Goal: Information Seeking & Learning: Learn about a topic

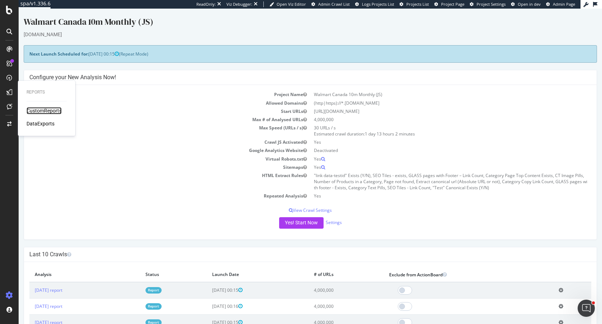
click at [37, 110] on div "CustomReports" at bounding box center [44, 110] width 35 height 7
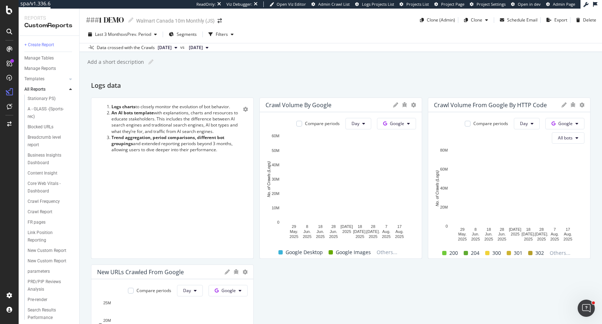
scroll to position [525, 0]
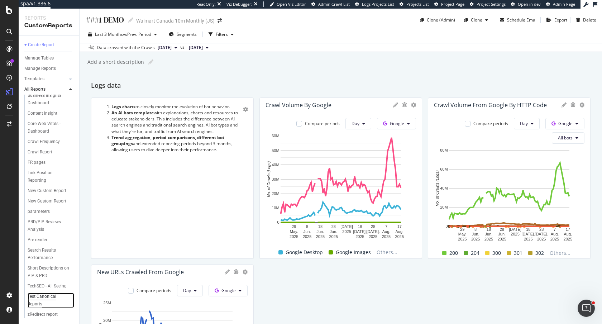
click at [46, 296] on div "Test Canonical Reports" at bounding box center [48, 300] width 40 height 15
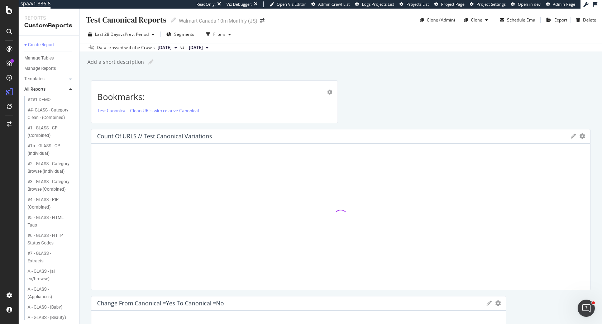
click at [154, 151] on div at bounding box center [340, 216] width 487 height 135
click at [424, 63] on div "Add a short description Add a short description" at bounding box center [344, 62] width 515 height 11
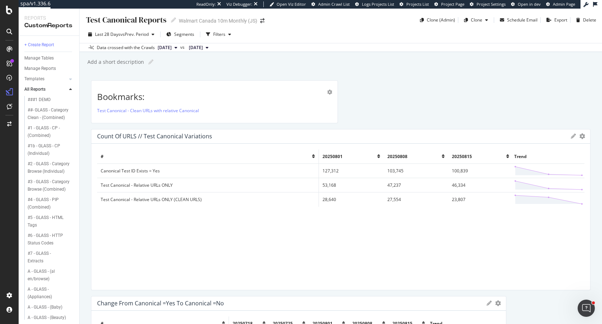
click at [203, 47] on span "2025 Jul. 18th" at bounding box center [196, 47] width 14 height 6
click at [232, 89] on div "2025 Aug. 8th 4.0M URLs" at bounding box center [239, 85] width 85 height 10
drag, startPoint x: 589, startPoint y: 158, endPoint x: 601, endPoint y: 153, distance: 13.4
click at [602, 153] on div "Test Canonical Reports Test Canonical Reports Walmart Canada 10m Monthly (JS) C…" at bounding box center [341, 166] width 523 height 315
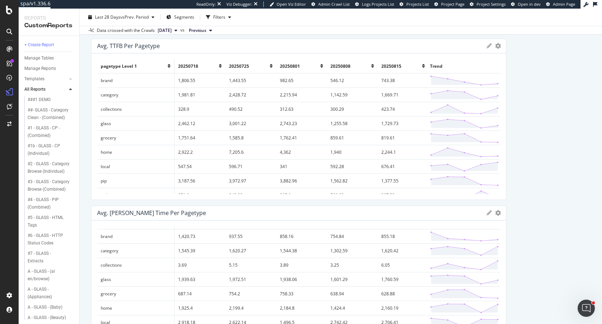
scroll to position [12, 0]
click at [519, 184] on div "Bookmarks: Test Canonical - Clean URLs with relative Canonical Count of URLS //…" at bounding box center [341, 178] width 500 height 1045
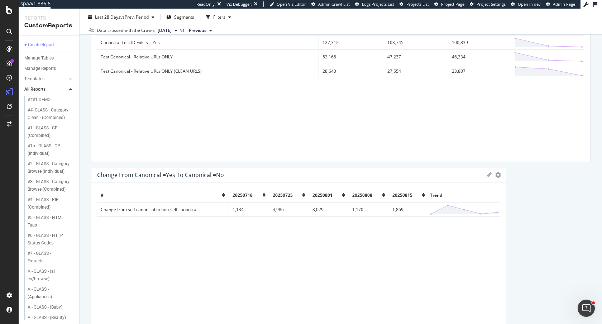
scroll to position [39, 0]
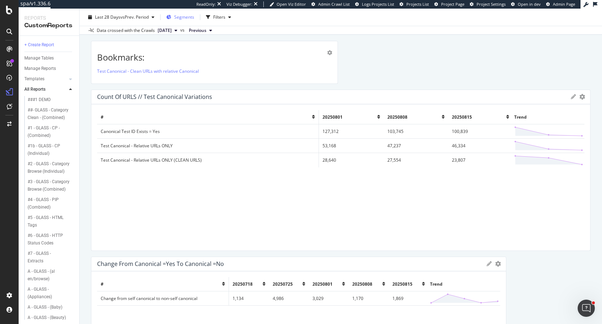
click at [184, 16] on span "Segments" at bounding box center [184, 17] width 20 height 6
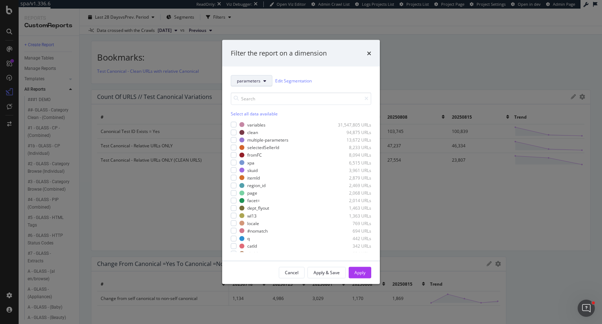
click at [264, 80] on icon "modal" at bounding box center [264, 80] width 3 height 4
click at [252, 120] on span "pagetype" at bounding box center [250, 119] width 26 height 6
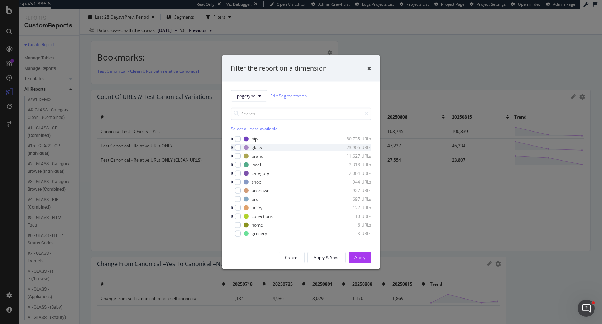
click at [232, 148] on icon "modal" at bounding box center [232, 147] width 2 height 4
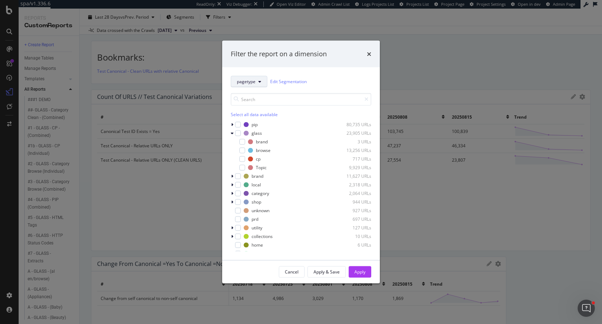
click at [251, 83] on span "pagetype" at bounding box center [246, 81] width 19 height 6
click at [252, 147] on span "language" at bounding box center [250, 147] width 26 height 6
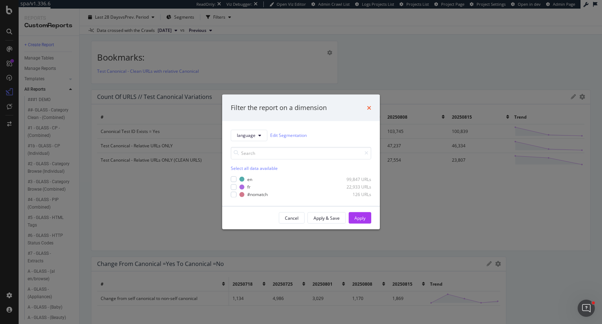
click at [371, 110] on icon "times" at bounding box center [369, 108] width 4 height 6
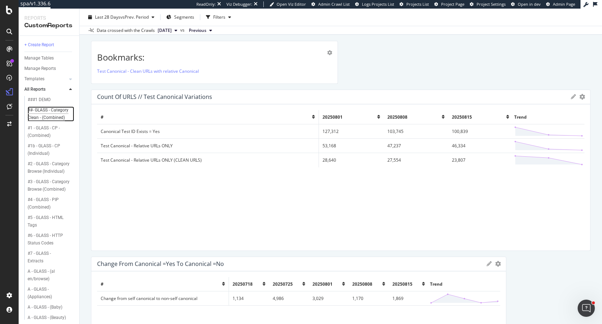
click at [57, 109] on div "##- GLASS - Category Clean - (Combined)" at bounding box center [49, 113] width 43 height 15
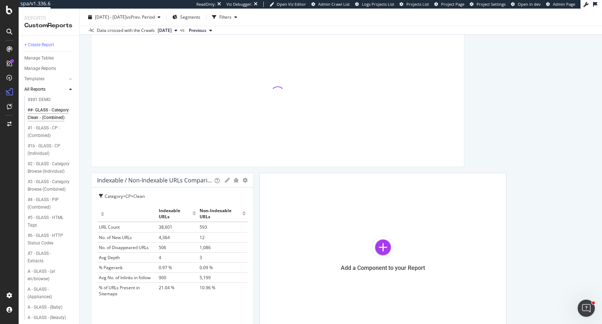
scroll to position [426, 0]
